Goal: Task Accomplishment & Management: Use online tool/utility

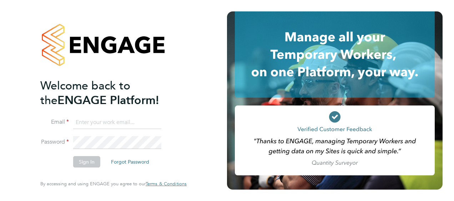
type input "barney.sparrow@morgansindall.com"
click at [91, 164] on button "Sign In" at bounding box center [86, 161] width 27 height 11
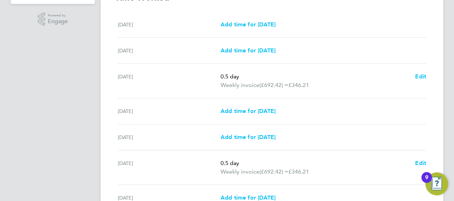
scroll to position [286, 0]
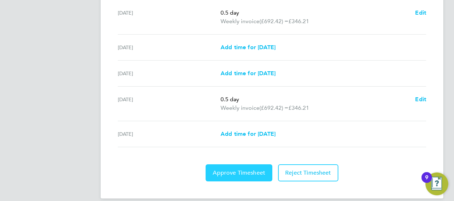
click at [232, 172] on span "Approve Timesheet" at bounding box center [239, 173] width 53 height 7
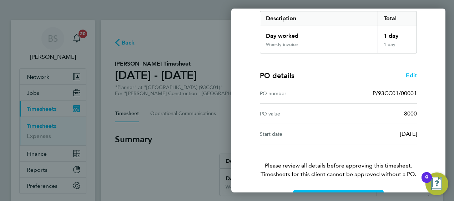
scroll to position [140, 0]
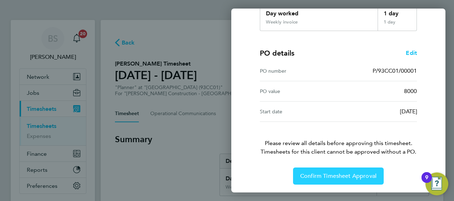
click at [356, 174] on span "Confirm Timesheet Approval" at bounding box center [338, 176] width 76 height 7
